Goal: Task Accomplishment & Management: Use online tool/utility

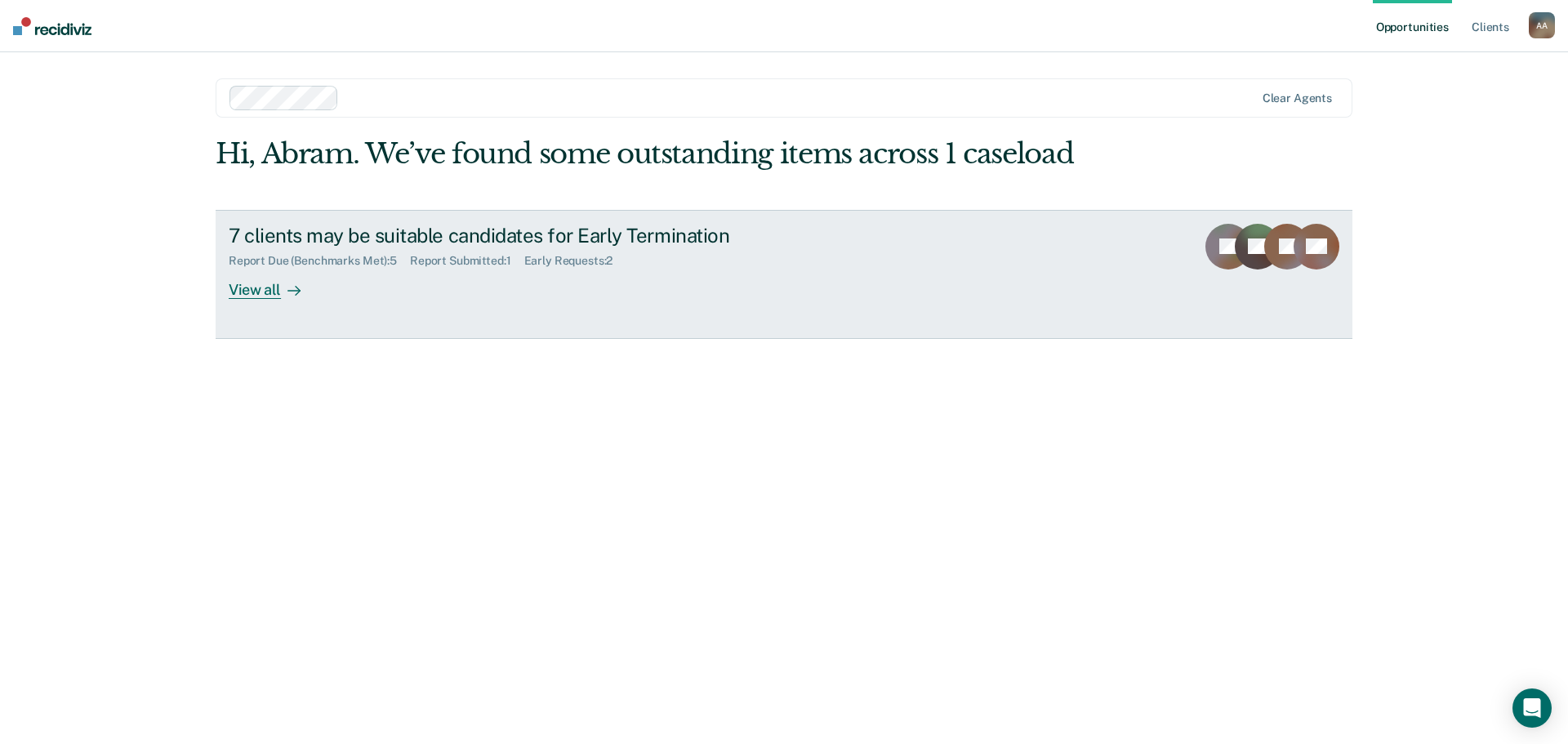
click at [262, 281] on div "View all" at bounding box center [274, 283] width 92 height 32
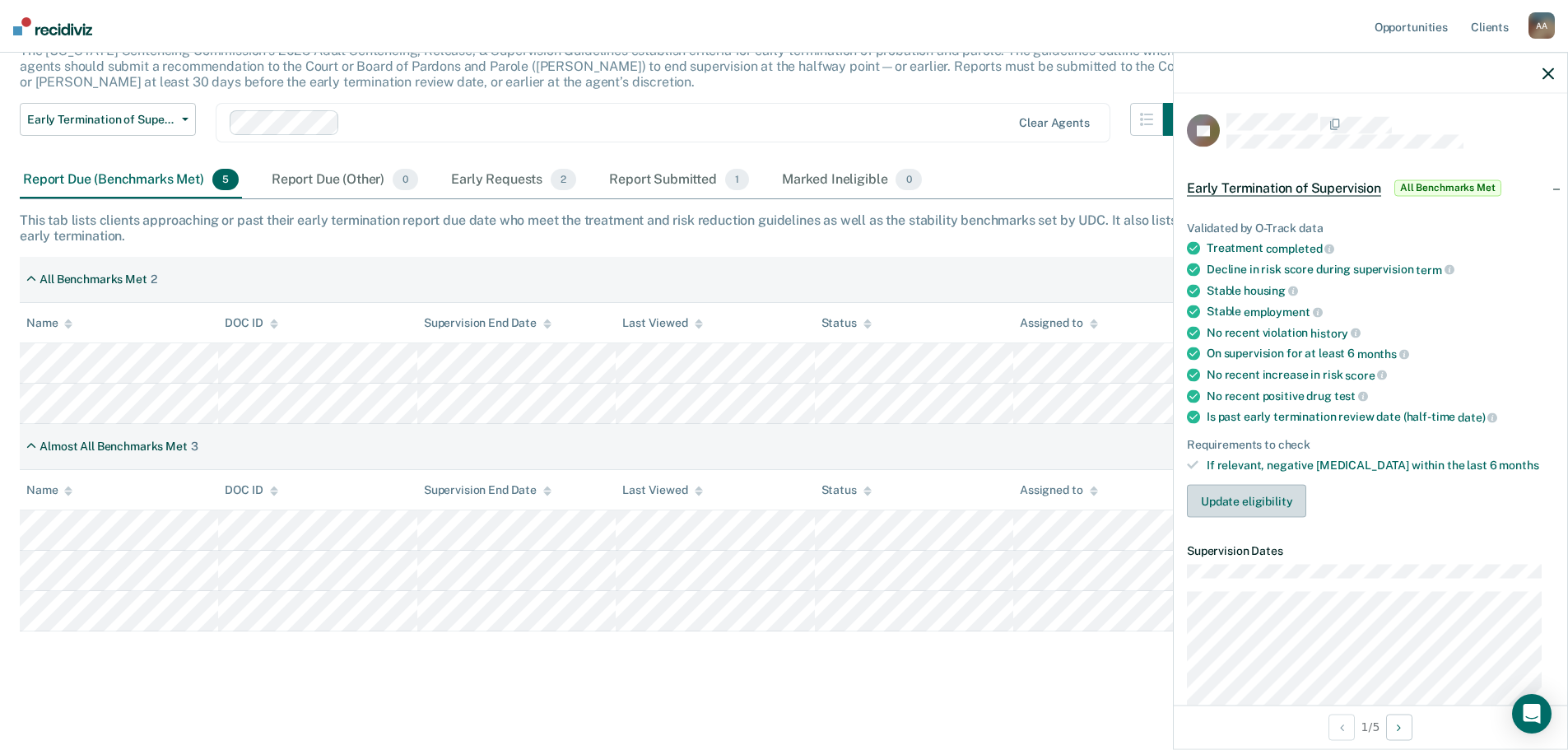
click at [1282, 511] on button "Update eligibility" at bounding box center [1246, 502] width 119 height 32
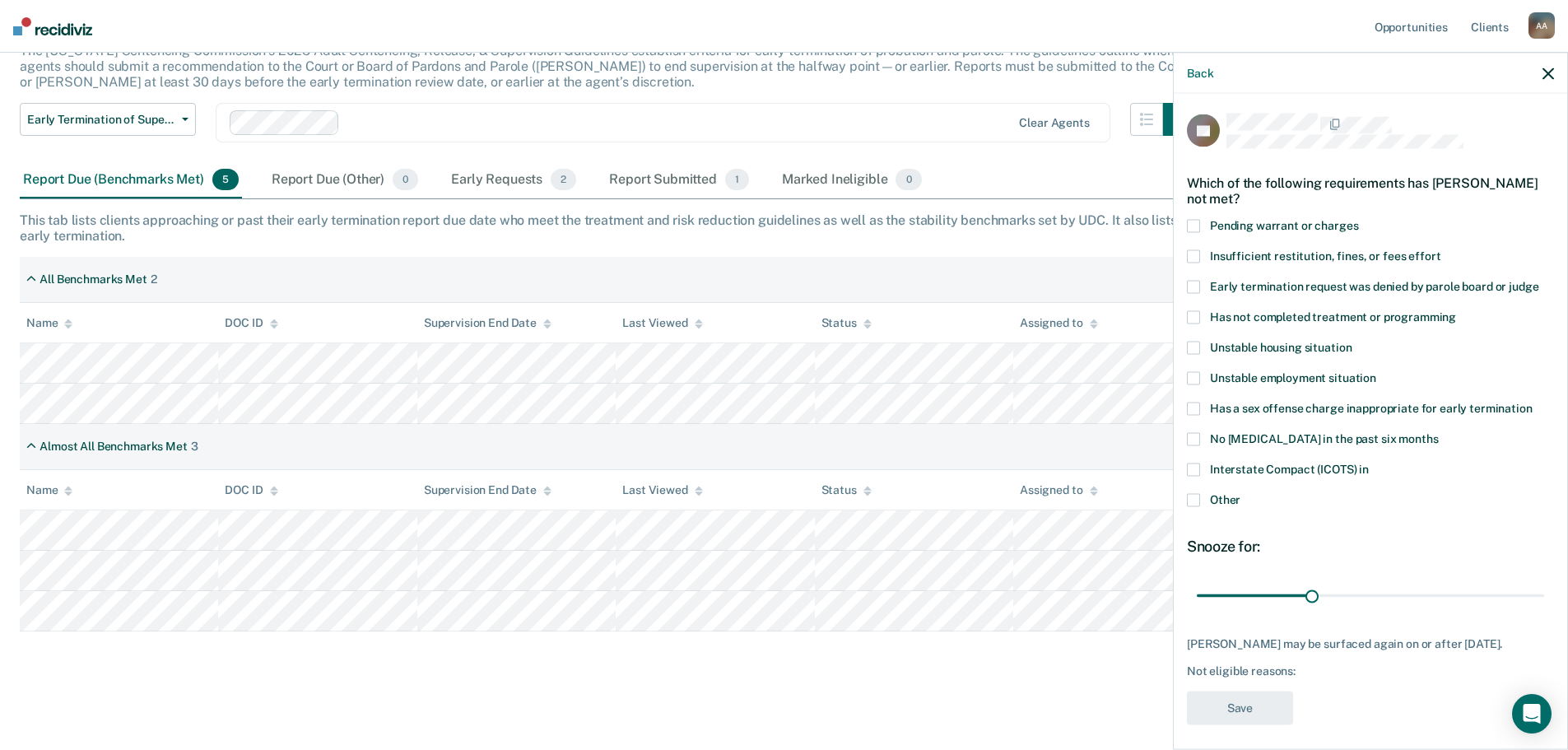
click at [1197, 437] on span at bounding box center [1194, 439] width 13 height 13
click at [1230, 704] on button "Save" at bounding box center [1240, 708] width 106 height 33
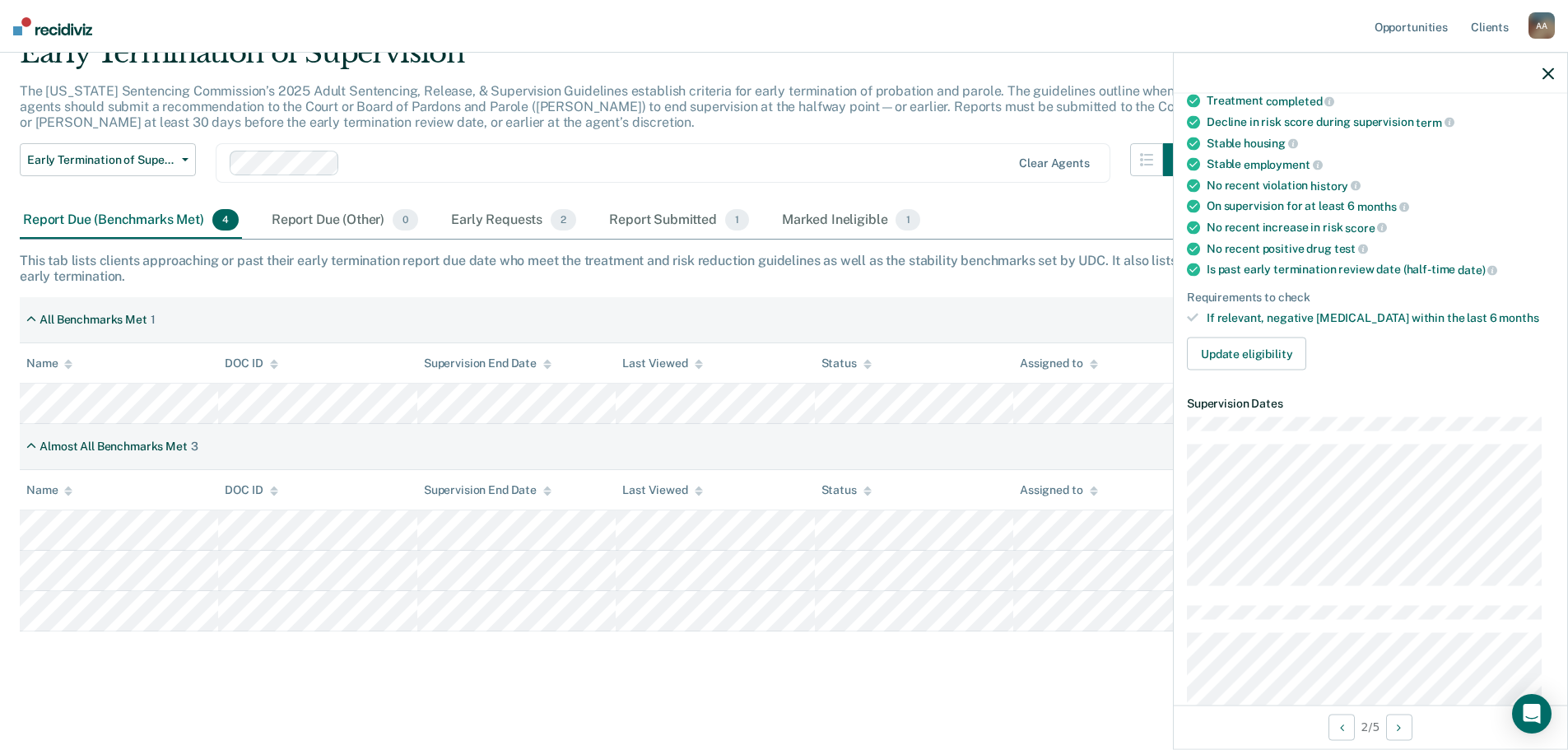
scroll to position [164, 0]
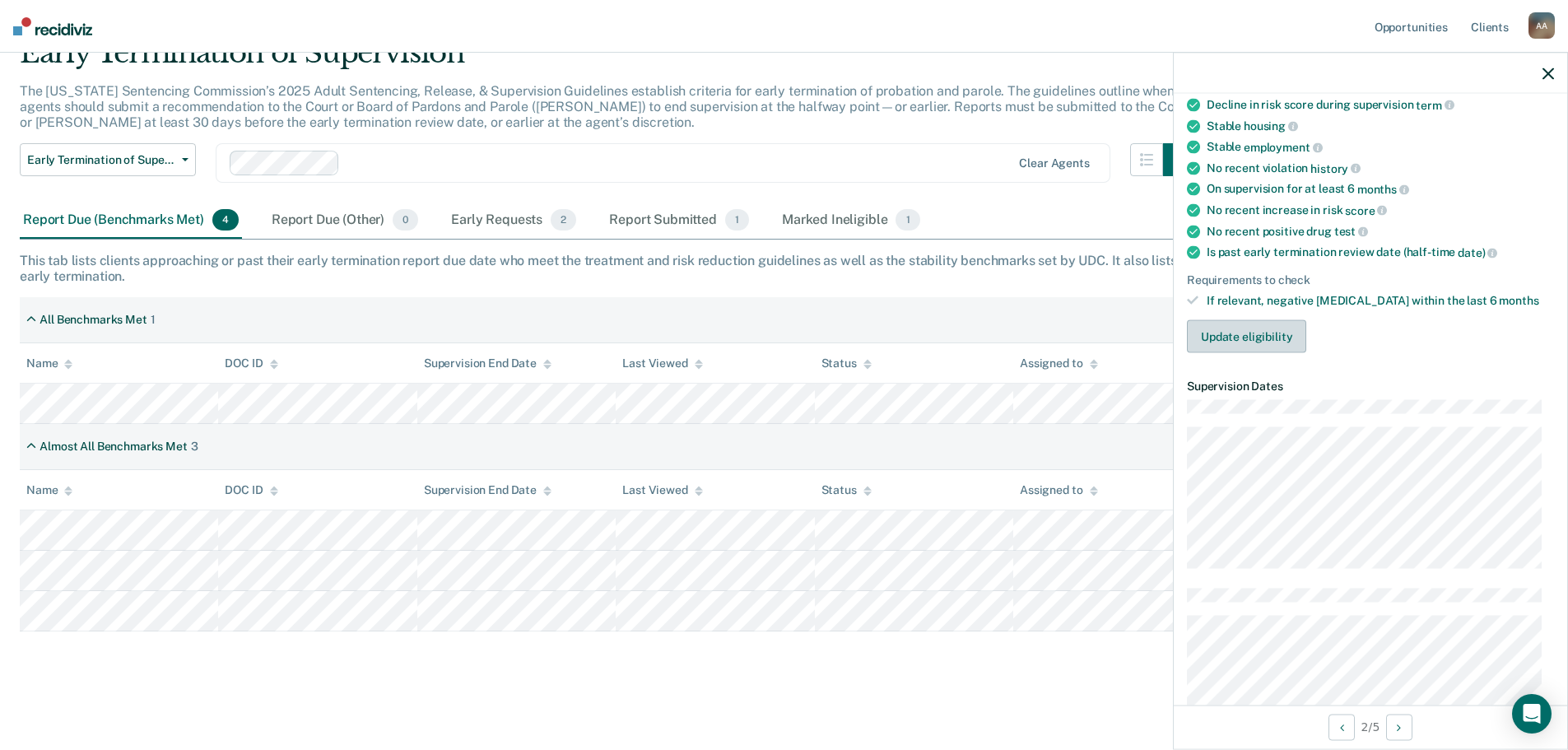
click at [1221, 332] on button "Update eligibility" at bounding box center [1246, 336] width 119 height 32
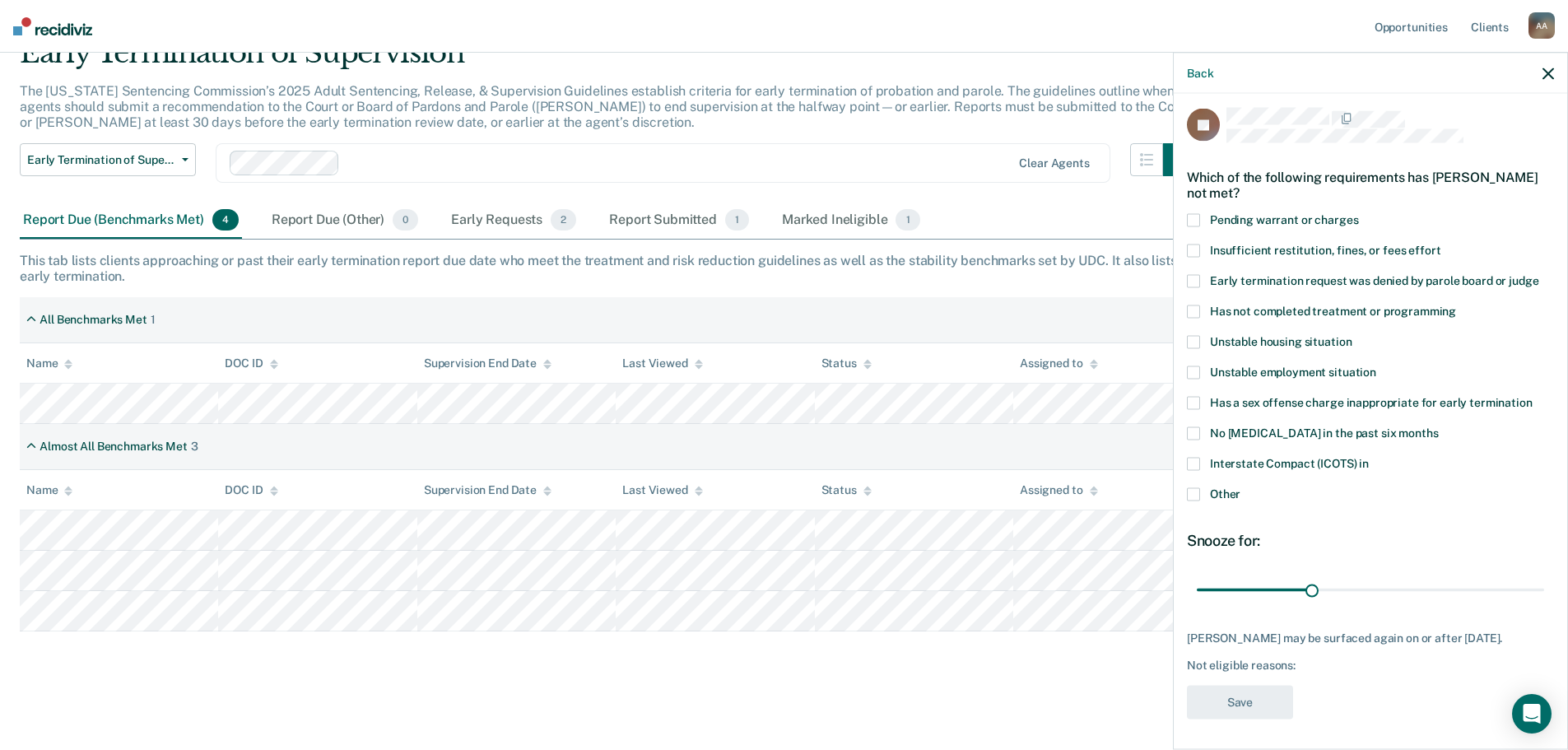
scroll to position [7, 0]
click at [1204, 69] on button "Back" at bounding box center [1200, 73] width 27 height 14
